Goal: Information Seeking & Learning: Check status

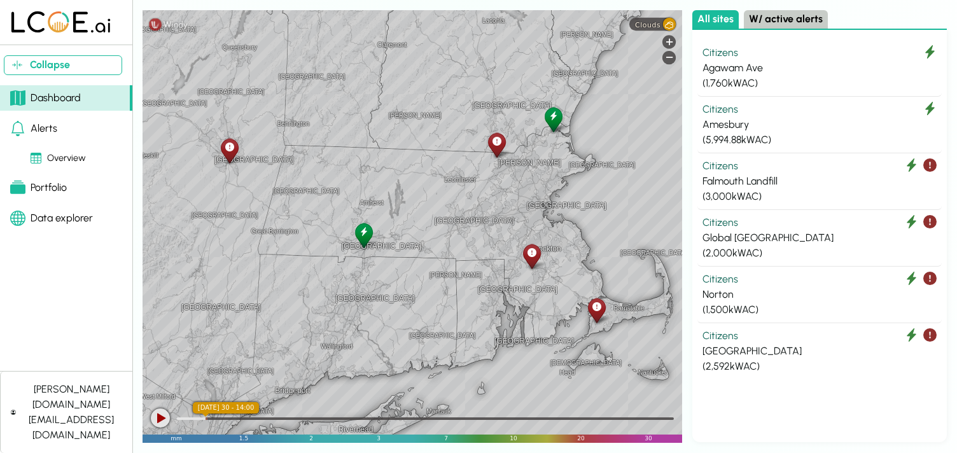
click at [870, 14] on div "All sites W/ active alerts" at bounding box center [820, 20] width 255 height 20
click at [719, 111] on div "Citizens" at bounding box center [820, 109] width 234 height 15
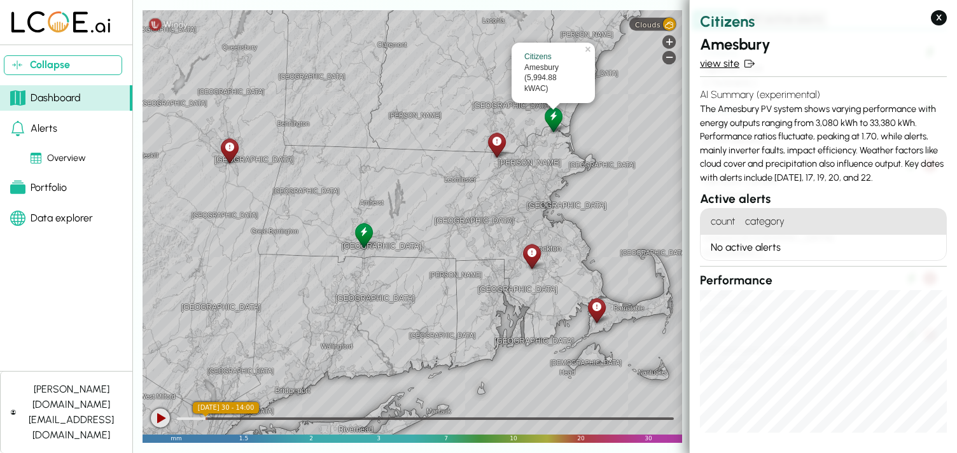
click at [716, 67] on link "view site" at bounding box center [823, 63] width 247 height 15
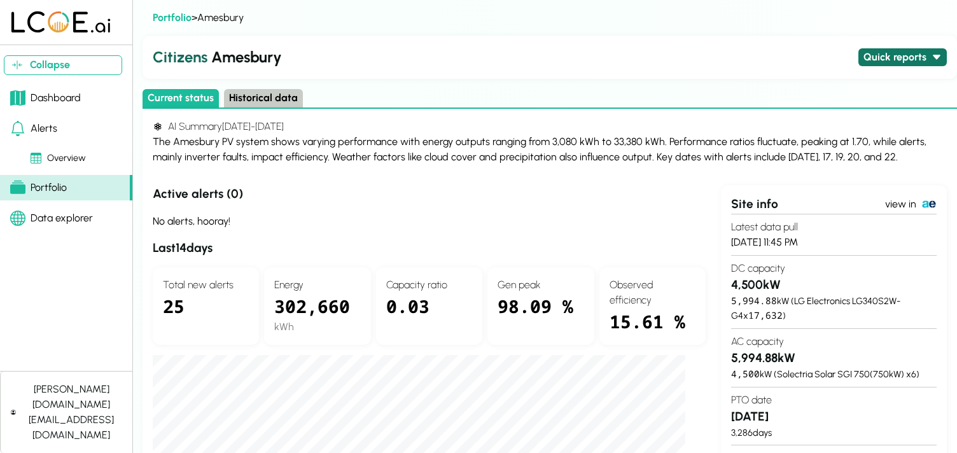
click at [896, 52] on button "Quick reports" at bounding box center [903, 57] width 88 height 18
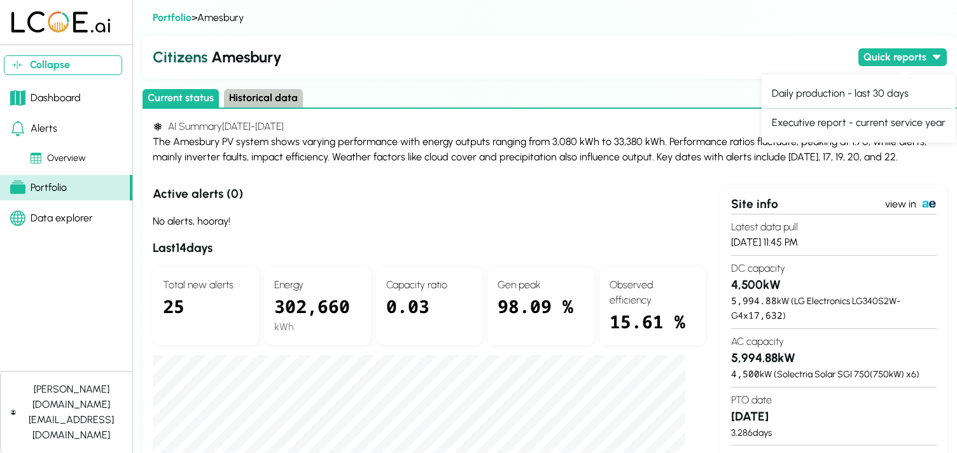
click at [674, 64] on h2 "Citizens Amesbury" at bounding box center [503, 57] width 701 height 23
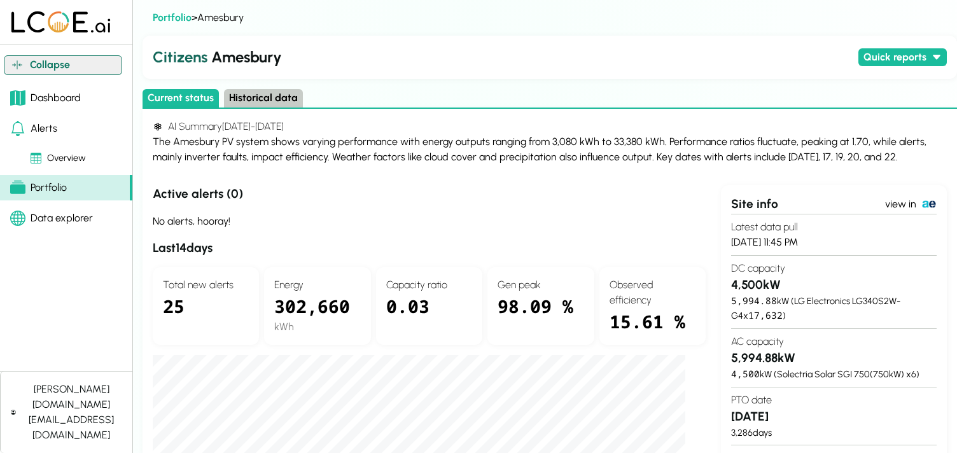
click at [45, 67] on button "Collapse" at bounding box center [63, 65] width 118 height 20
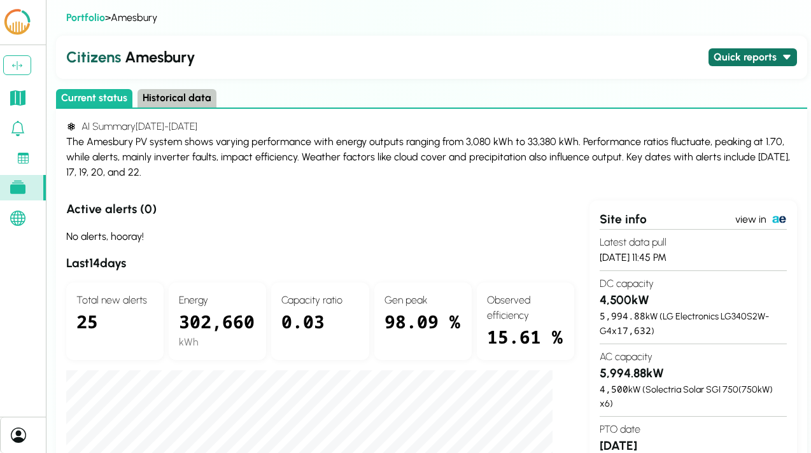
click at [730, 50] on button "Quick reports" at bounding box center [753, 57] width 88 height 18
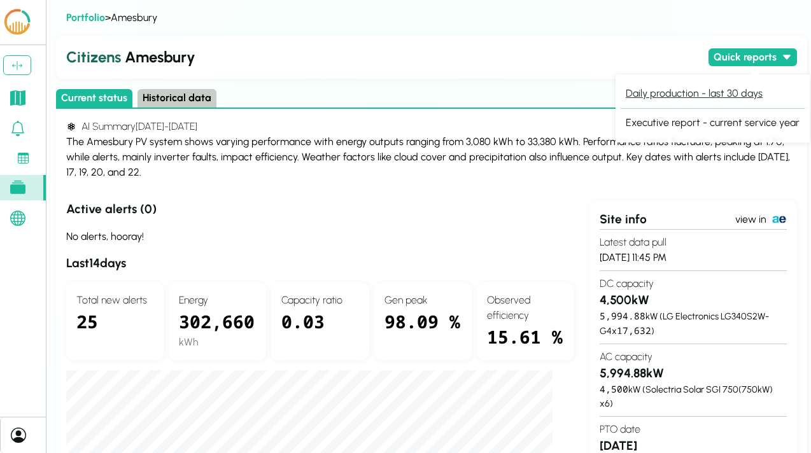
click at [729, 94] on button "Daily production - last 30 days" at bounding box center [694, 94] width 147 height 18
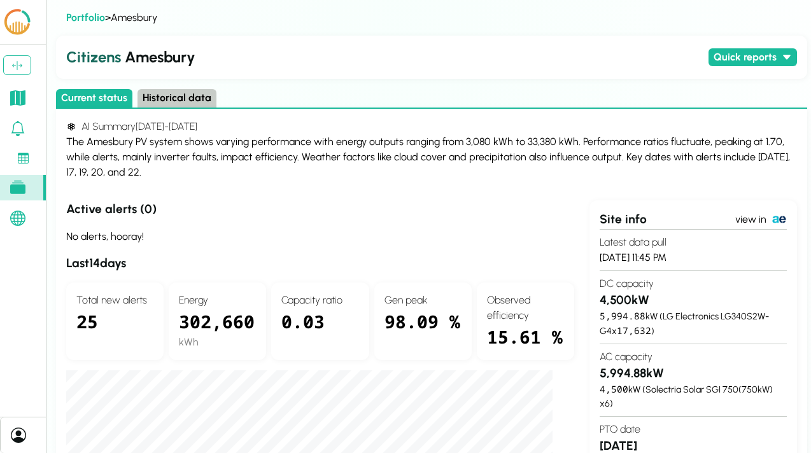
click at [467, 144] on div "The Amesbury PV system shows varying performance with energy outputs ranging fr…" at bounding box center [431, 157] width 731 height 46
click at [27, 94] on link at bounding box center [23, 97] width 46 height 25
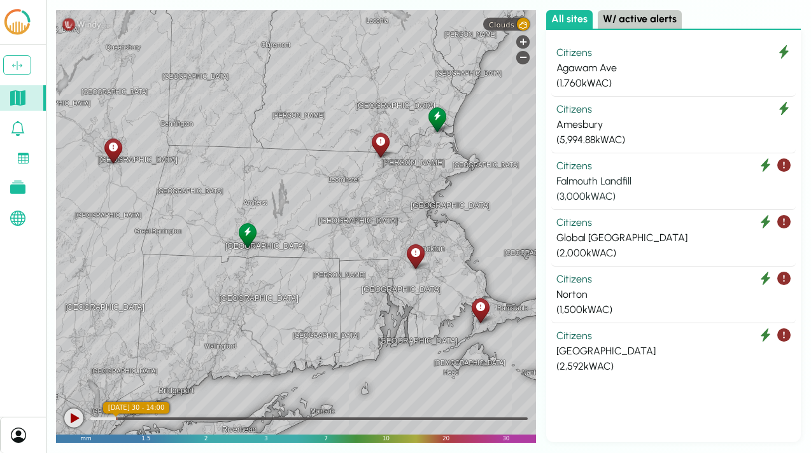
click at [676, 183] on div "Falmouth Landfill" at bounding box center [673, 181] width 234 height 15
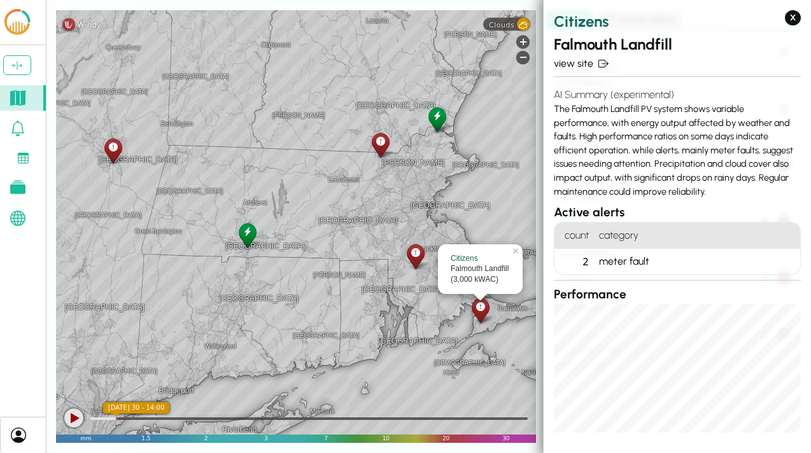
click at [618, 250] on div "meter fault" at bounding box center [697, 261] width 206 height 25
click at [571, 66] on link "view site" at bounding box center [677, 63] width 247 height 15
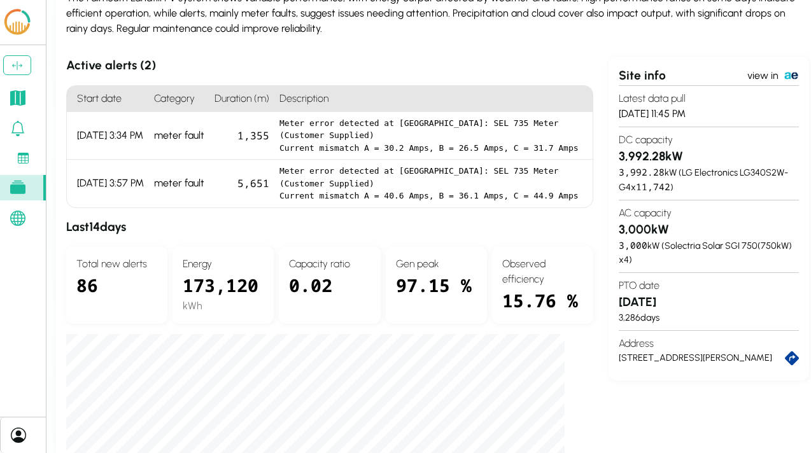
scroll to position [145, 0]
